Goal: Information Seeking & Learning: Learn about a topic

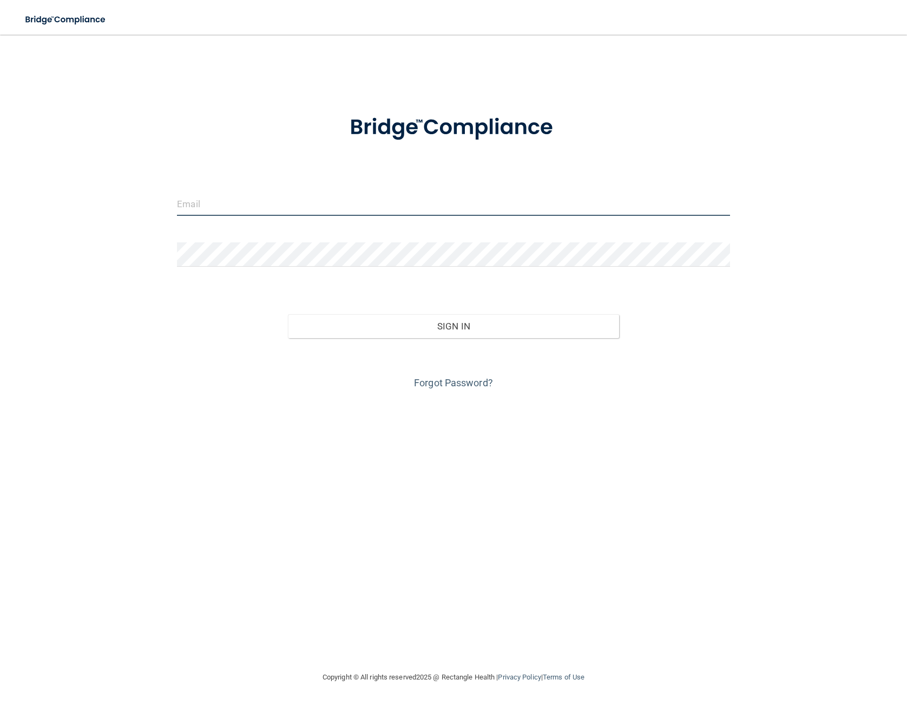
click at [331, 209] on input "email" at bounding box center [453, 204] width 553 height 24
type input "[EMAIL_ADDRESS][DOMAIN_NAME]"
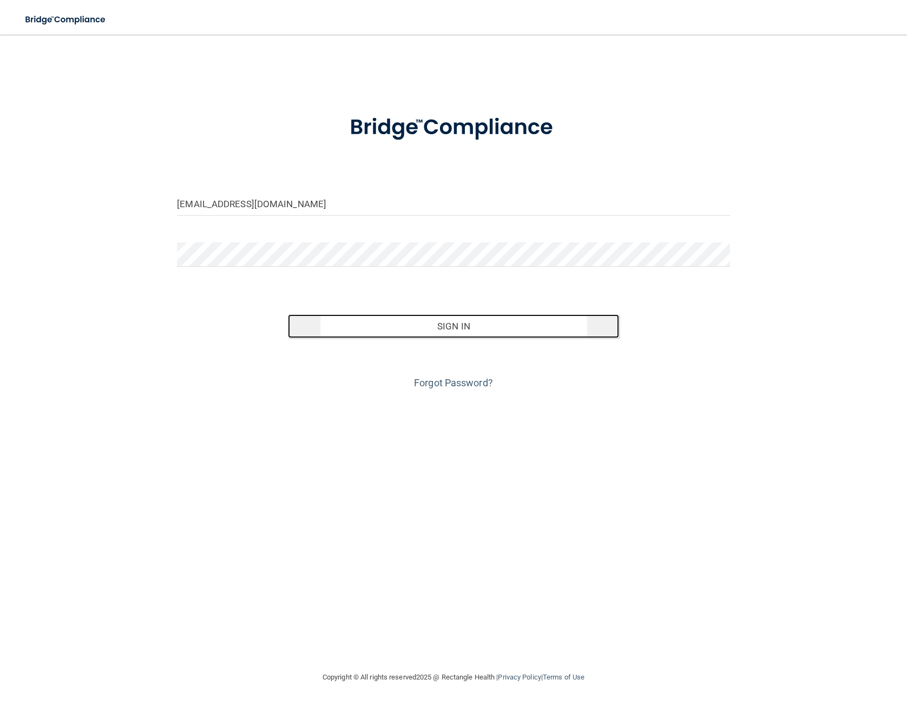
click at [396, 332] on button "Sign In" at bounding box center [454, 326] width 332 height 24
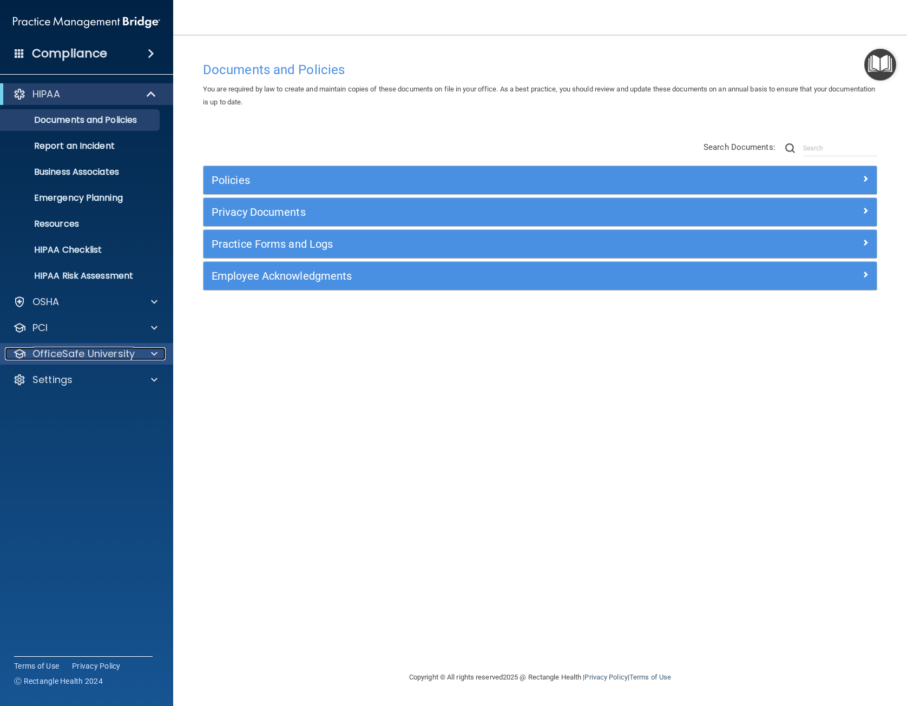
click at [109, 357] on p "OfficeSafe University" at bounding box center [83, 354] width 102 height 13
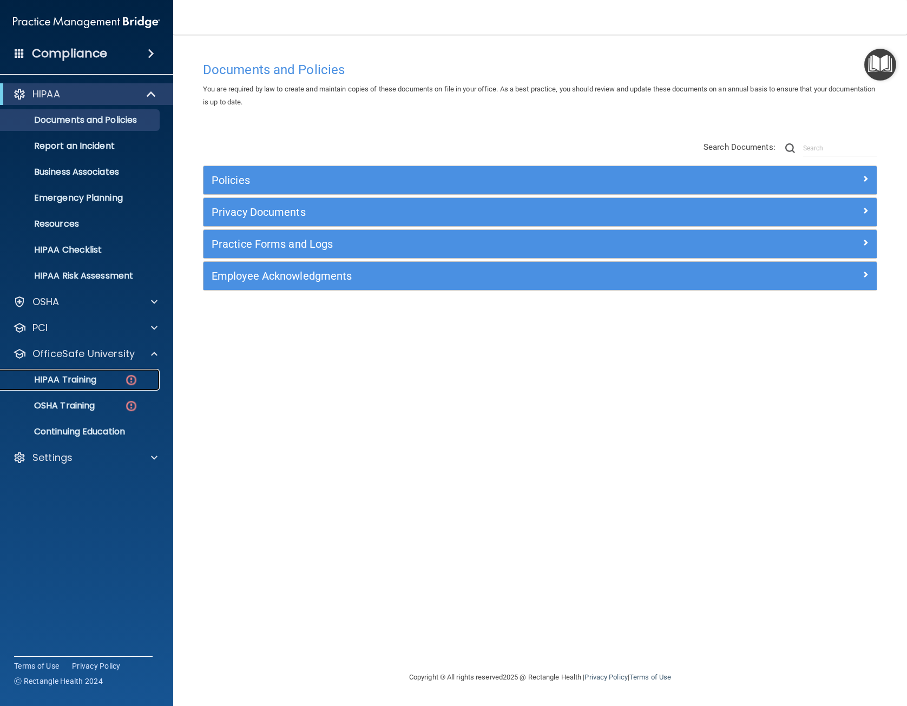
click at [125, 383] on img at bounding box center [131, 380] width 14 height 14
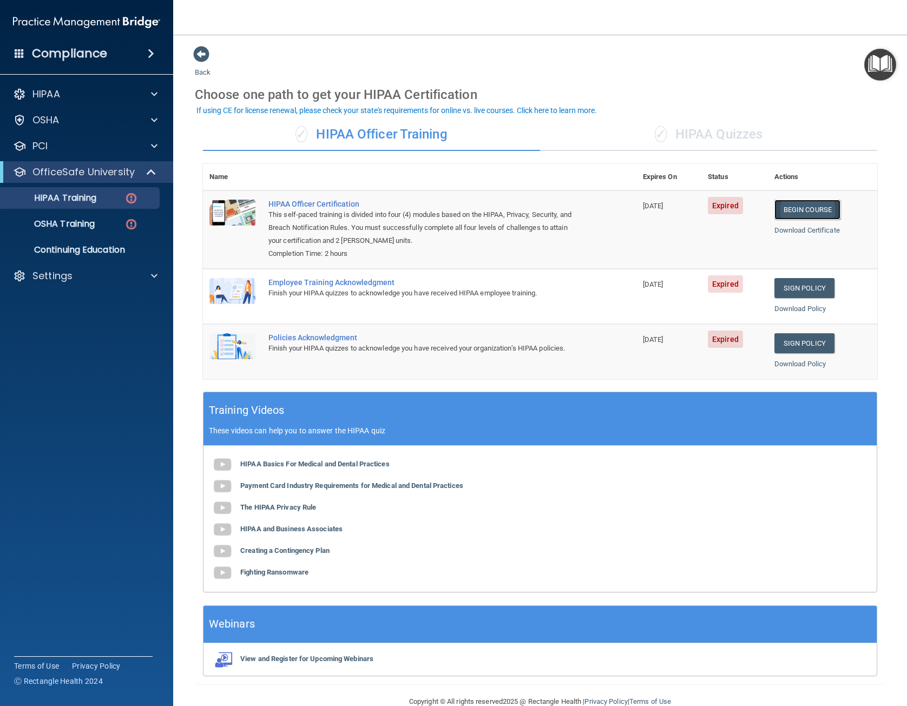
click at [798, 209] on link "Begin Course" at bounding box center [808, 210] width 66 height 20
